Goal: Information Seeking & Learning: Learn about a topic

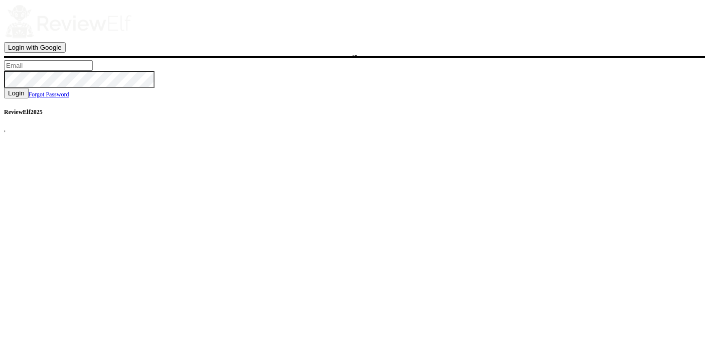
type input "charles.johnson@reviewinsights.org"
click at [25, 97] on span "Login" at bounding box center [16, 93] width 17 height 8
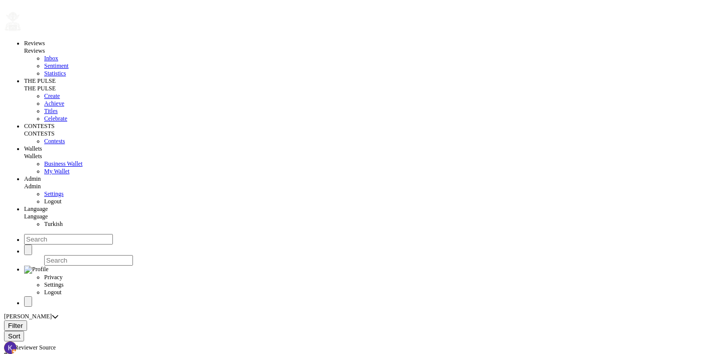
click at [23, 322] on span "Filter" at bounding box center [15, 326] width 15 height 8
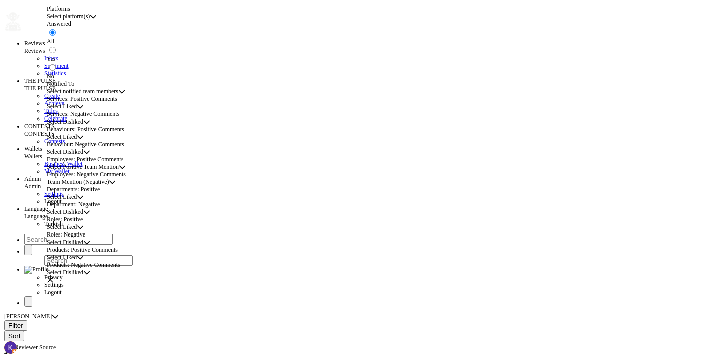
click at [109, 186] on span "Team Mention (Negative)" at bounding box center [78, 182] width 62 height 8
click at [111, 171] on span "Select Positive Team Mention" at bounding box center [83, 167] width 72 height 8
click at [75, 202] on span "MELEK" at bounding box center [65, 198] width 21 height 7
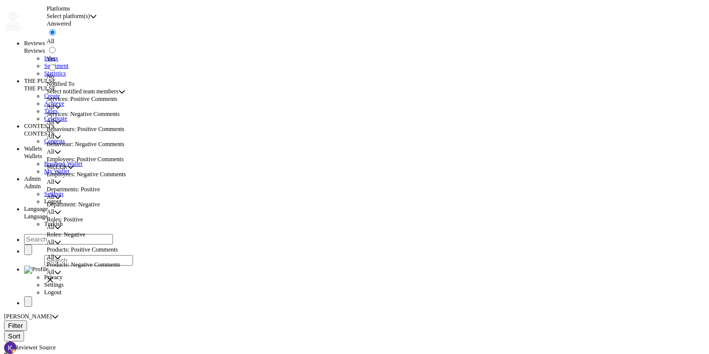
click at [54, 276] on icon "button" at bounding box center [50, 279] width 7 height 7
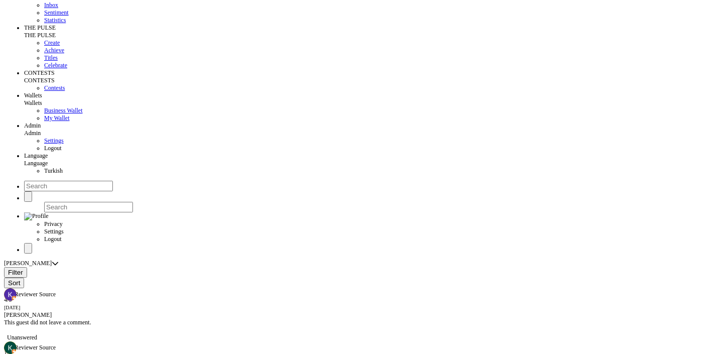
click at [23, 268] on span "Filter" at bounding box center [15, 272] width 15 height 8
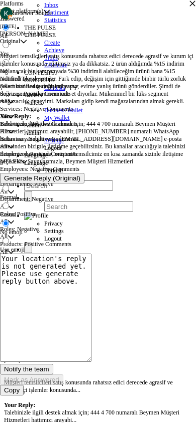
click at [189, 7] on icon "button" at bounding box center [192, 3] width 7 height 7
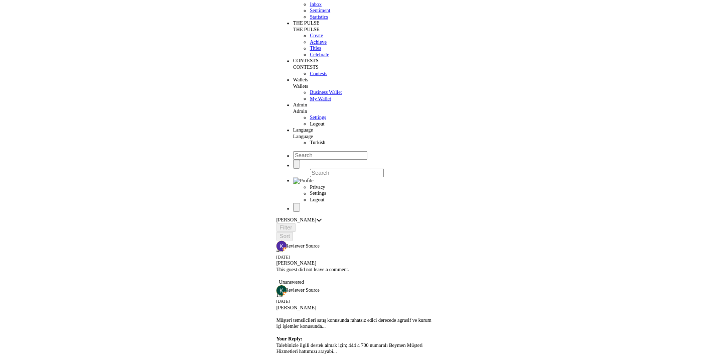
scroll to position [7, 0]
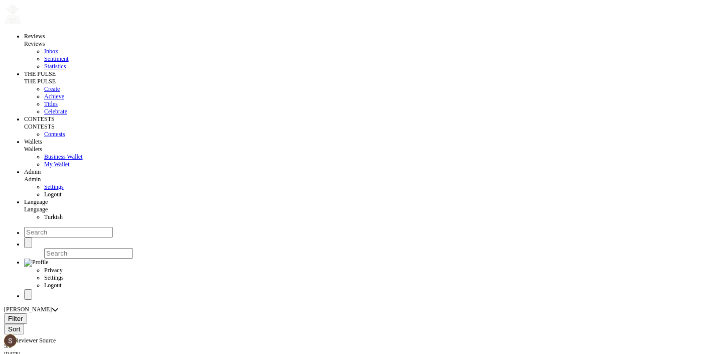
click at [23, 315] on span "Filter" at bounding box center [15, 319] width 15 height 8
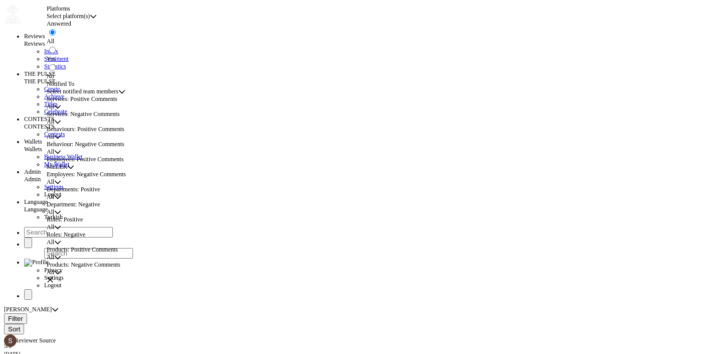
click at [54, 186] on span "All" at bounding box center [51, 182] width 8 height 8
click at [88, 282] on li "STAFF" at bounding box center [123, 278] width 137 height 8
click at [54, 276] on icon "button" at bounding box center [50, 279] width 7 height 7
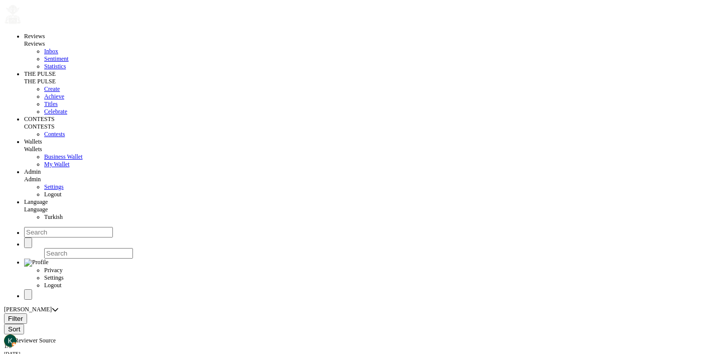
click at [23, 315] on span "Filter" at bounding box center [15, 319] width 15 height 8
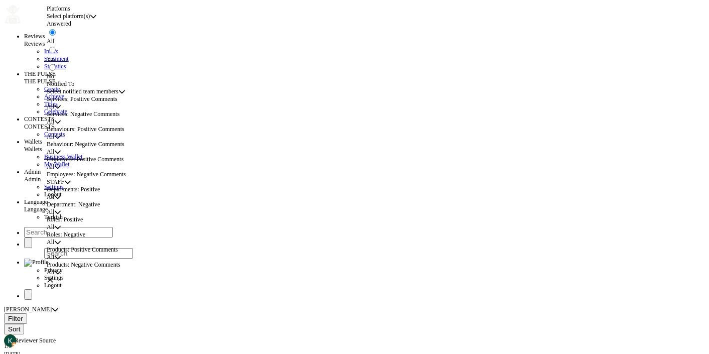
click at [54, 276] on button "button" at bounding box center [50, 279] width 7 height 7
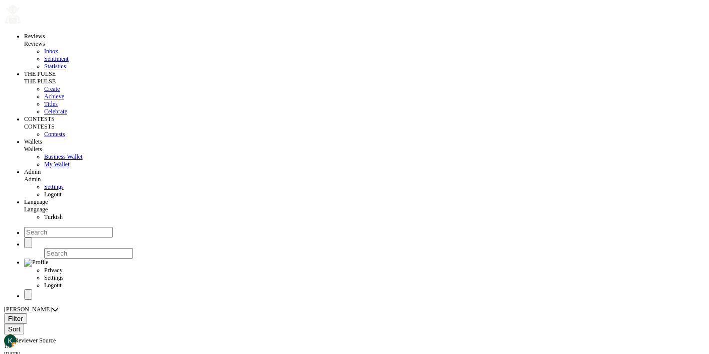
click at [52, 306] on div "Beymen Suadiye" at bounding box center [28, 310] width 48 height 8
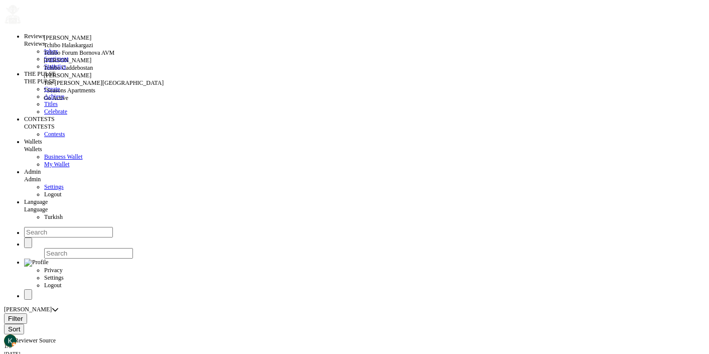
scroll to position [19, 0]
click at [89, 87] on div "The Clementine Churchill Hospital" at bounding box center [123, 83] width 158 height 8
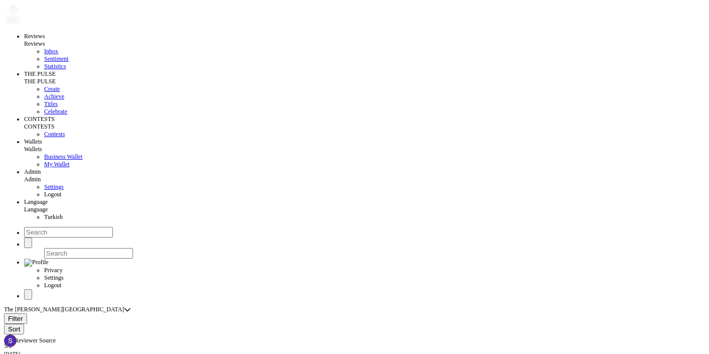
click at [27, 313] on button "Filter" at bounding box center [15, 318] width 23 height 11
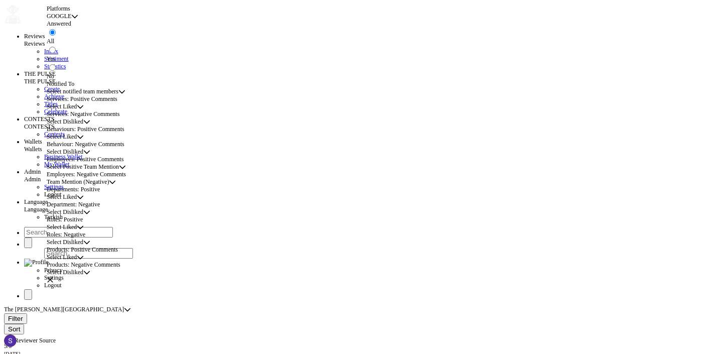
click at [96, 171] on span "Select Positive Team Mention" at bounding box center [83, 167] width 72 height 8
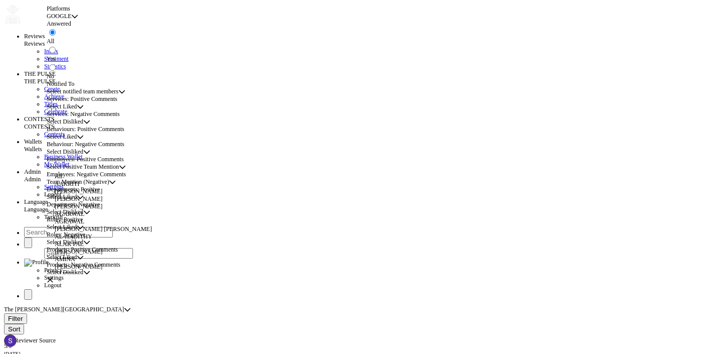
scroll to position [1, 0]
click at [98, 202] on span "ABHI PAREEKH" at bounding box center [79, 198] width 48 height 7
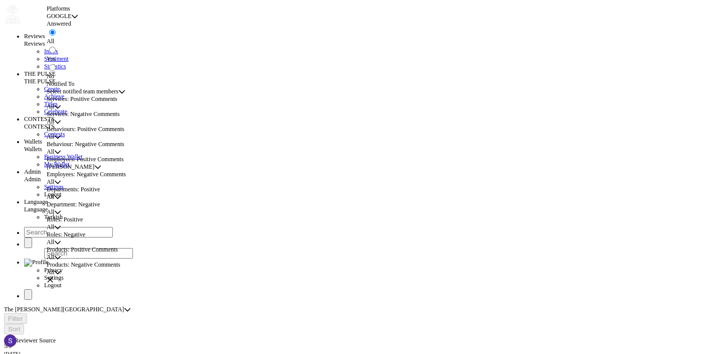
click at [54, 276] on icon "button" at bounding box center [50, 279] width 7 height 7
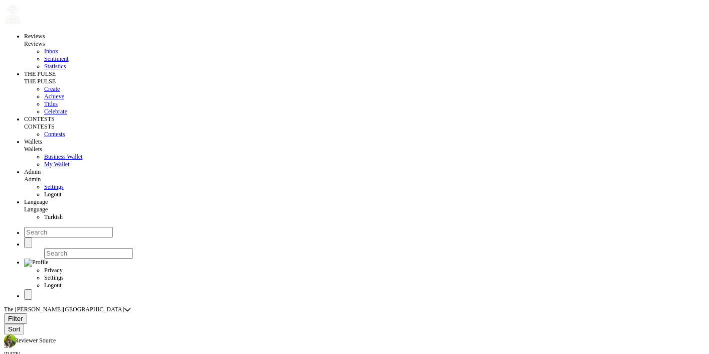
click at [23, 315] on span "Filter" at bounding box center [15, 319] width 15 height 8
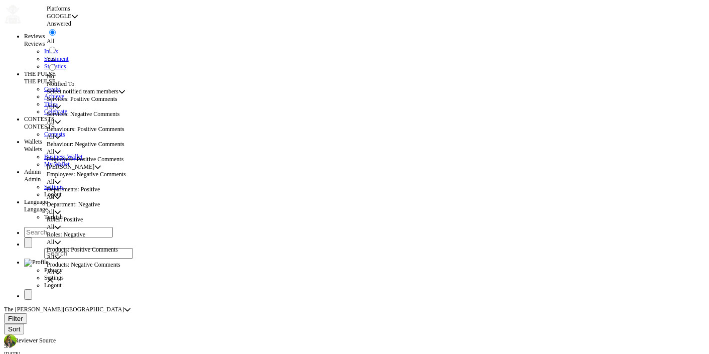
click at [78, 171] on span "ABHI PAREEKH" at bounding box center [71, 167] width 48 height 8
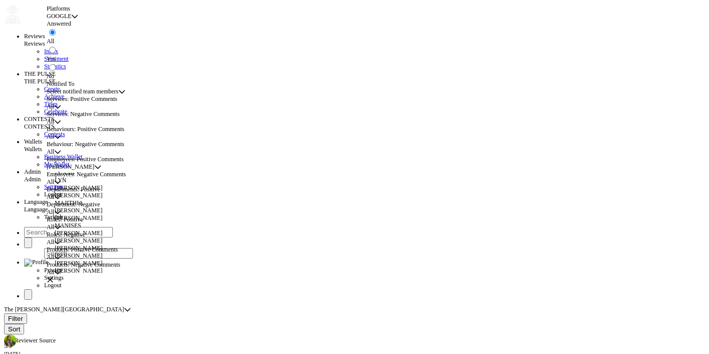
scroll to position [1220, 0]
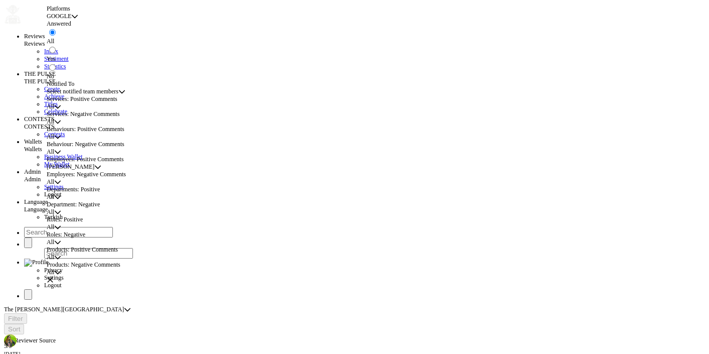
click at [54, 276] on icon "button" at bounding box center [50, 279] width 7 height 7
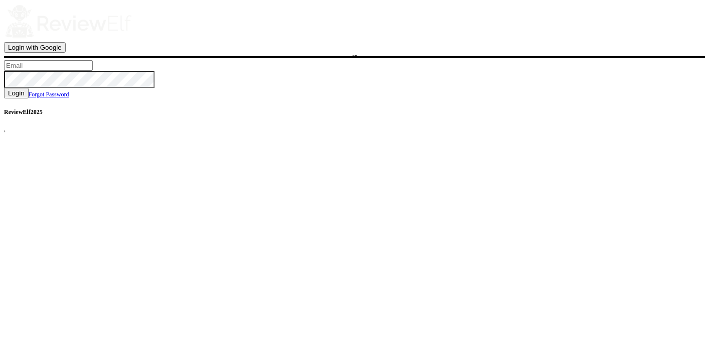
type input "[PERSON_NAME][EMAIL_ADDRESS][PERSON_NAME][DOMAIN_NAME]"
click at [25, 97] on span "Login" at bounding box center [16, 93] width 17 height 8
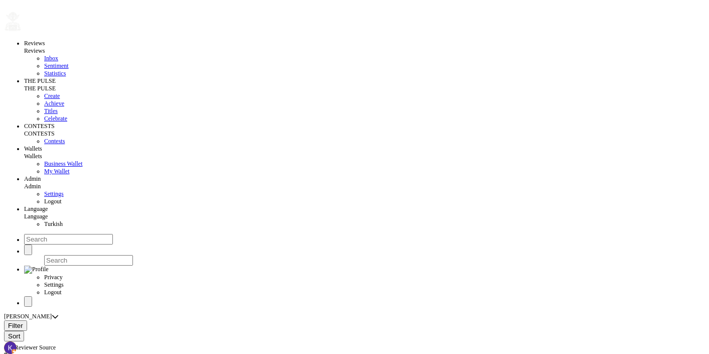
radio input "false"
click at [44, 99] on span "Create" at bounding box center [52, 95] width 16 height 7
click at [12, 320] on button at bounding box center [8, 325] width 8 height 11
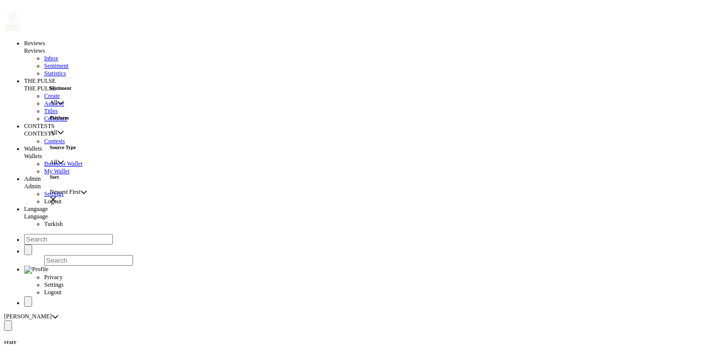
click at [57, 103] on span "All" at bounding box center [54, 103] width 8 height 8
click at [87, 127] on span "NEGATIVE" at bounding box center [73, 123] width 30 height 7
click at [12, 320] on button at bounding box center [8, 325] width 8 height 11
click at [74, 105] on span "NEGATIVE" at bounding box center [65, 103] width 30 height 8
click at [76, 135] on li "MIXED" at bounding box center [90, 131] width 64 height 8
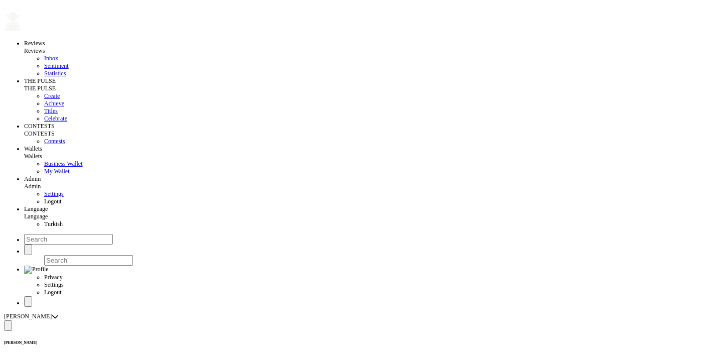
click at [8, 326] on span at bounding box center [8, 326] width 0 height 0
click at [69, 105] on span "MIXED" at bounding box center [60, 103] width 20 height 8
click at [78, 120] on li "All" at bounding box center [90, 116] width 64 height 8
click at [8, 326] on span at bounding box center [8, 326] width 0 height 0
click at [57, 166] on span "All" at bounding box center [54, 163] width 8 height 8
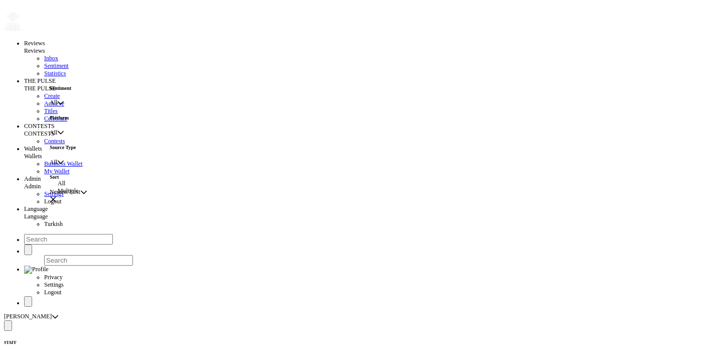
click at [57, 166] on span "All" at bounding box center [54, 163] width 8 height 8
click at [79, 196] on span "Newest First" at bounding box center [65, 192] width 31 height 8
click at [57, 166] on span "All" at bounding box center [54, 163] width 8 height 8
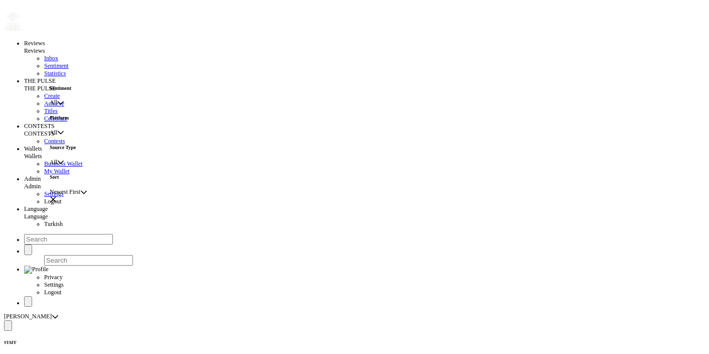
click at [57, 136] on span "All" at bounding box center [54, 133] width 8 height 8
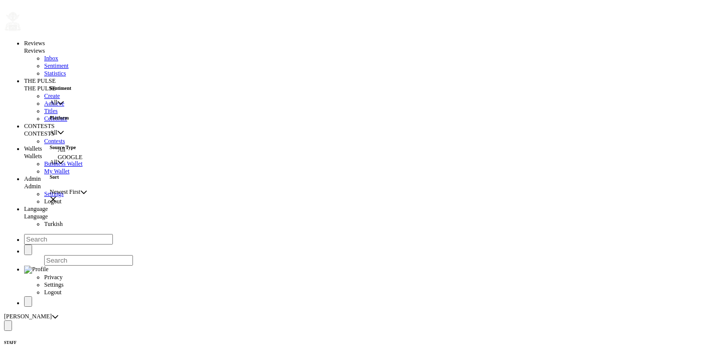
click at [57, 136] on span "All" at bounding box center [54, 133] width 8 height 8
click at [57, 196] on icon "button" at bounding box center [53, 199] width 7 height 7
